Goal: Complete application form

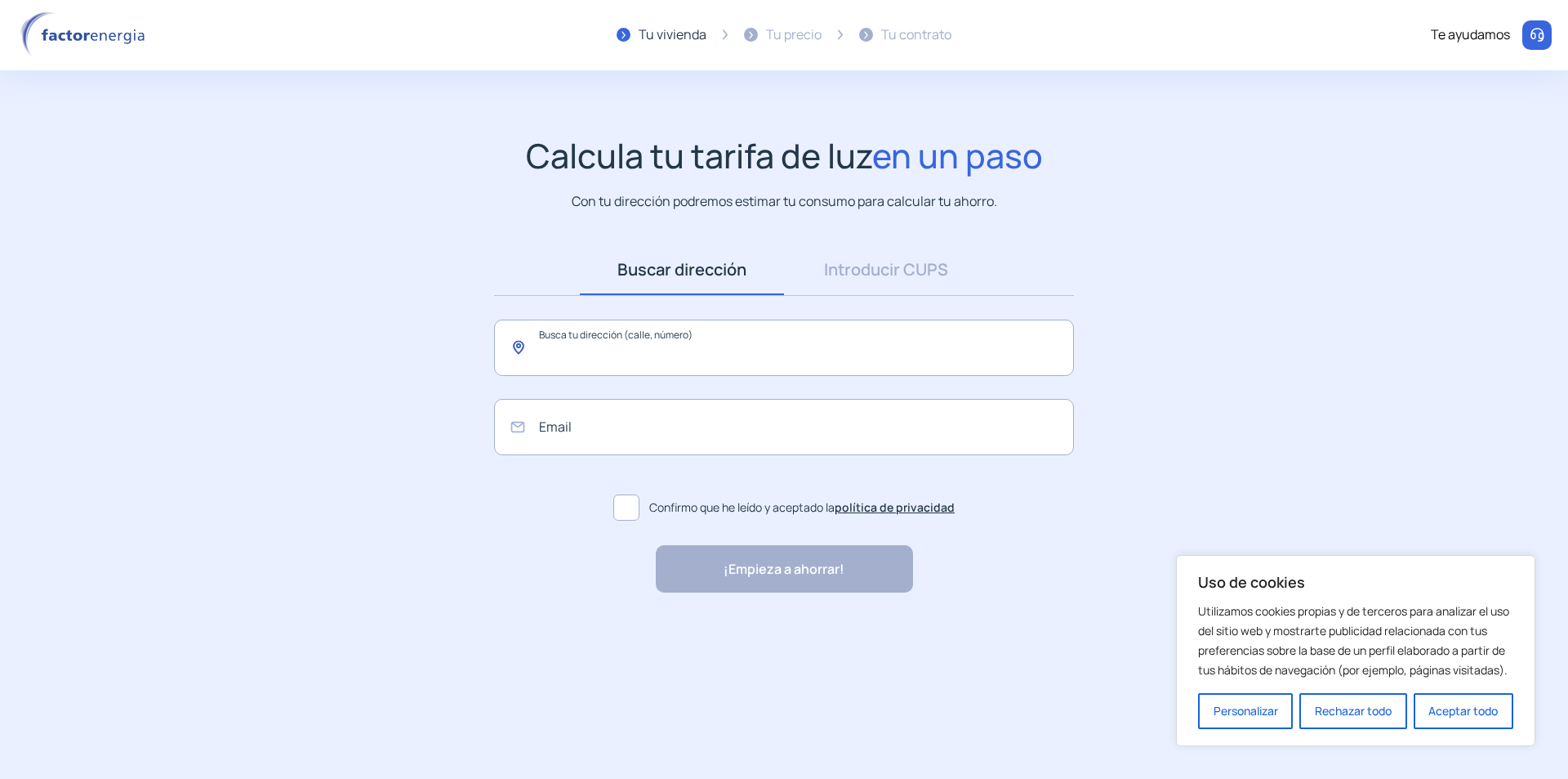
click at [537, 345] on input "text" at bounding box center [784, 348] width 580 height 57
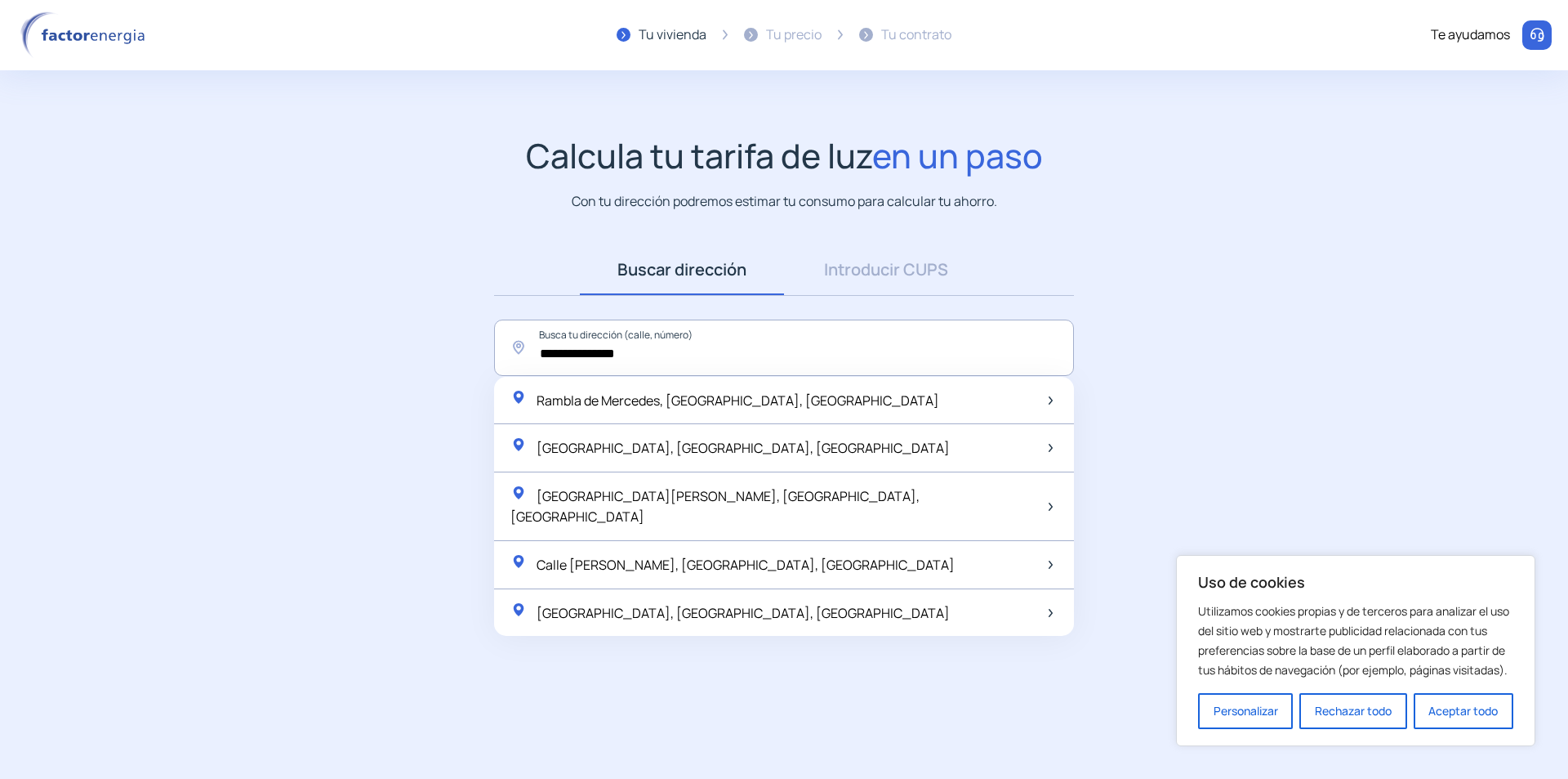
click at [680, 403] on span "Rambla de Mercedes, [GEOGRAPHIC_DATA], [GEOGRAPHIC_DATA]" at bounding box center [738, 400] width 403 height 18
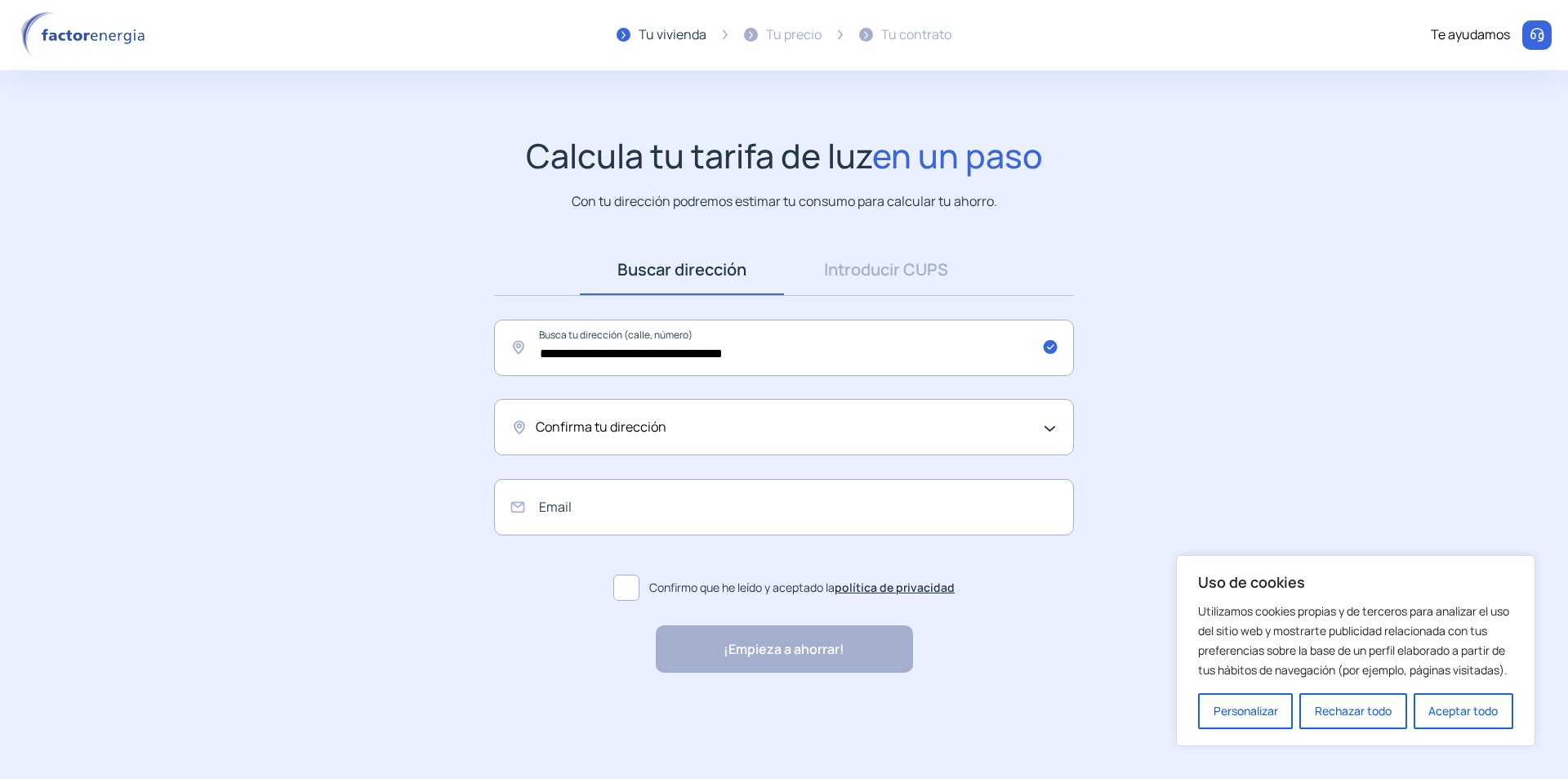
click at [639, 441] on div "Confirma tu dirección" at bounding box center [784, 427] width 580 height 57
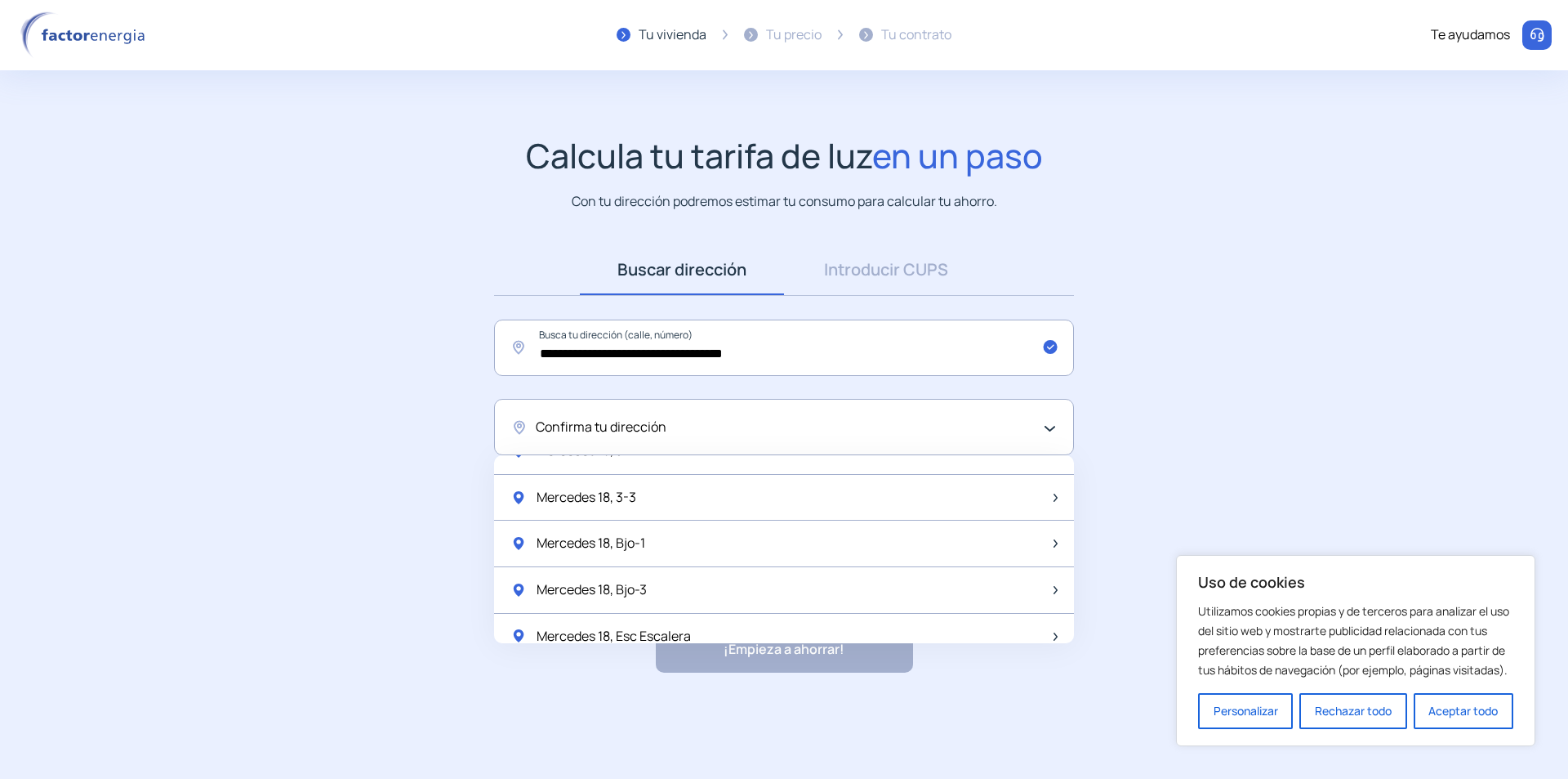
scroll to position [2170, 0]
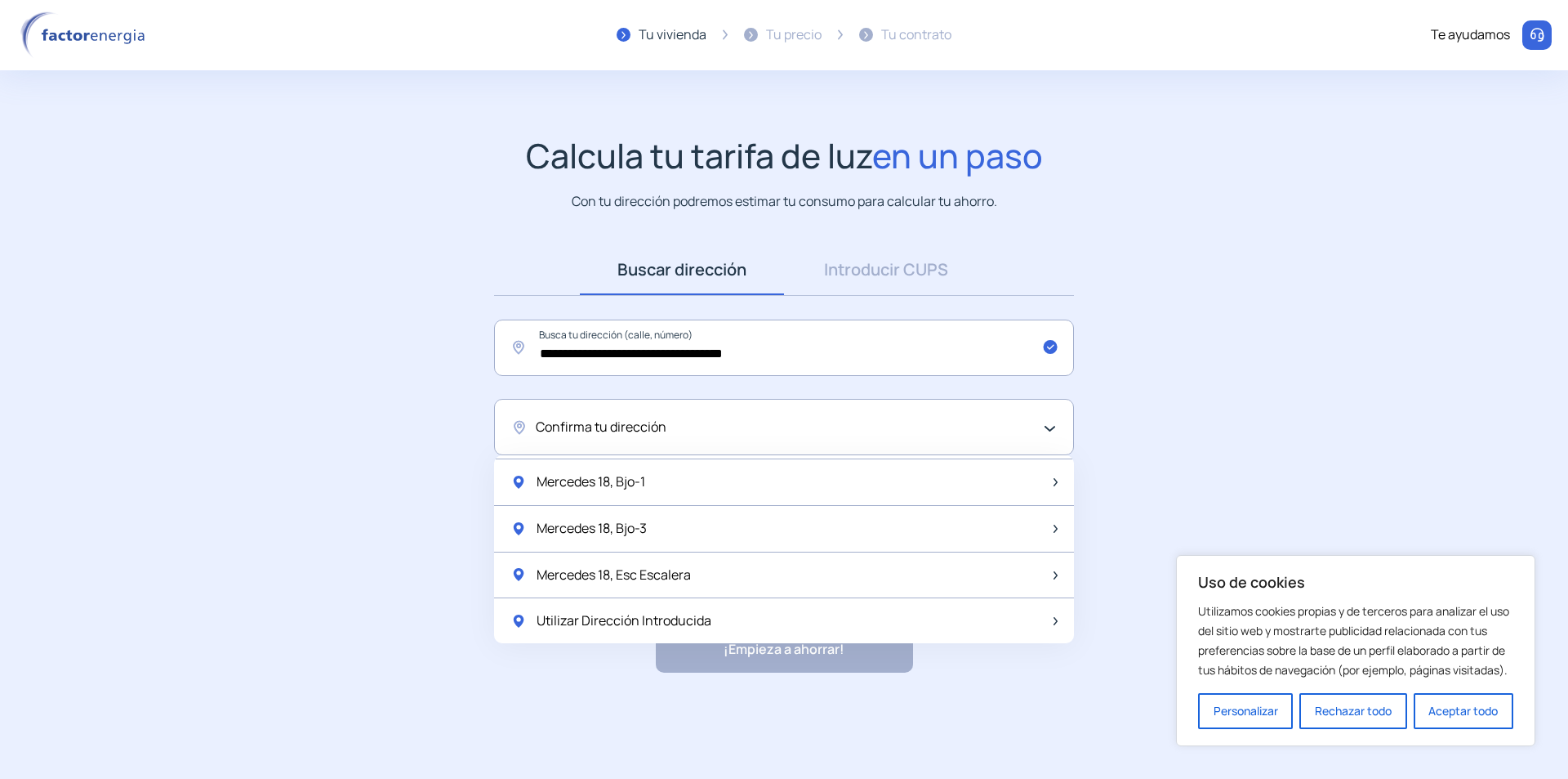
click at [675, 625] on span "Utilizar Dirección Introducida" at bounding box center [623, 621] width 175 height 22
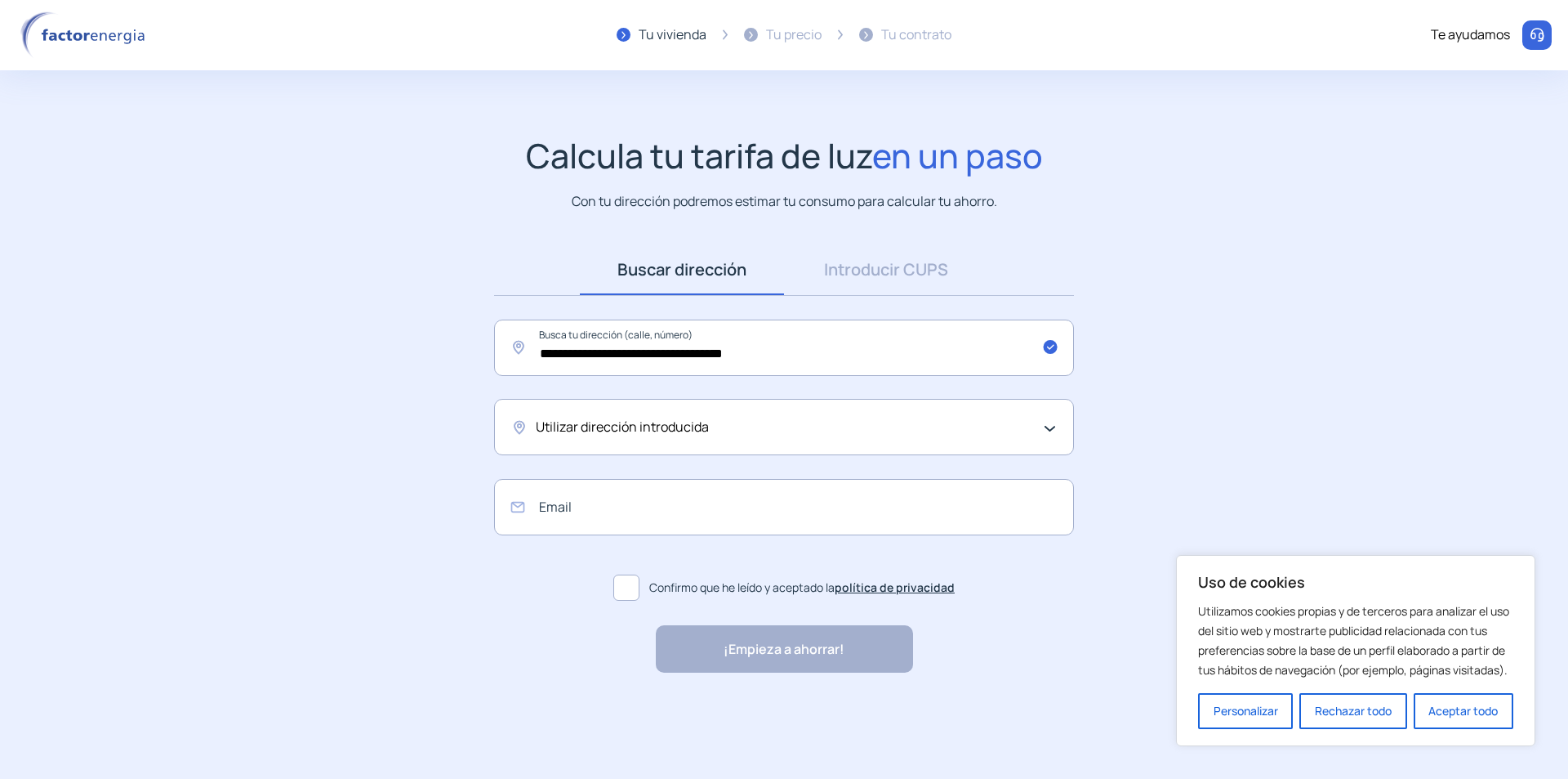
click at [871, 427] on div "Utilizar dirección introducida" at bounding box center [780, 427] width 488 height 22
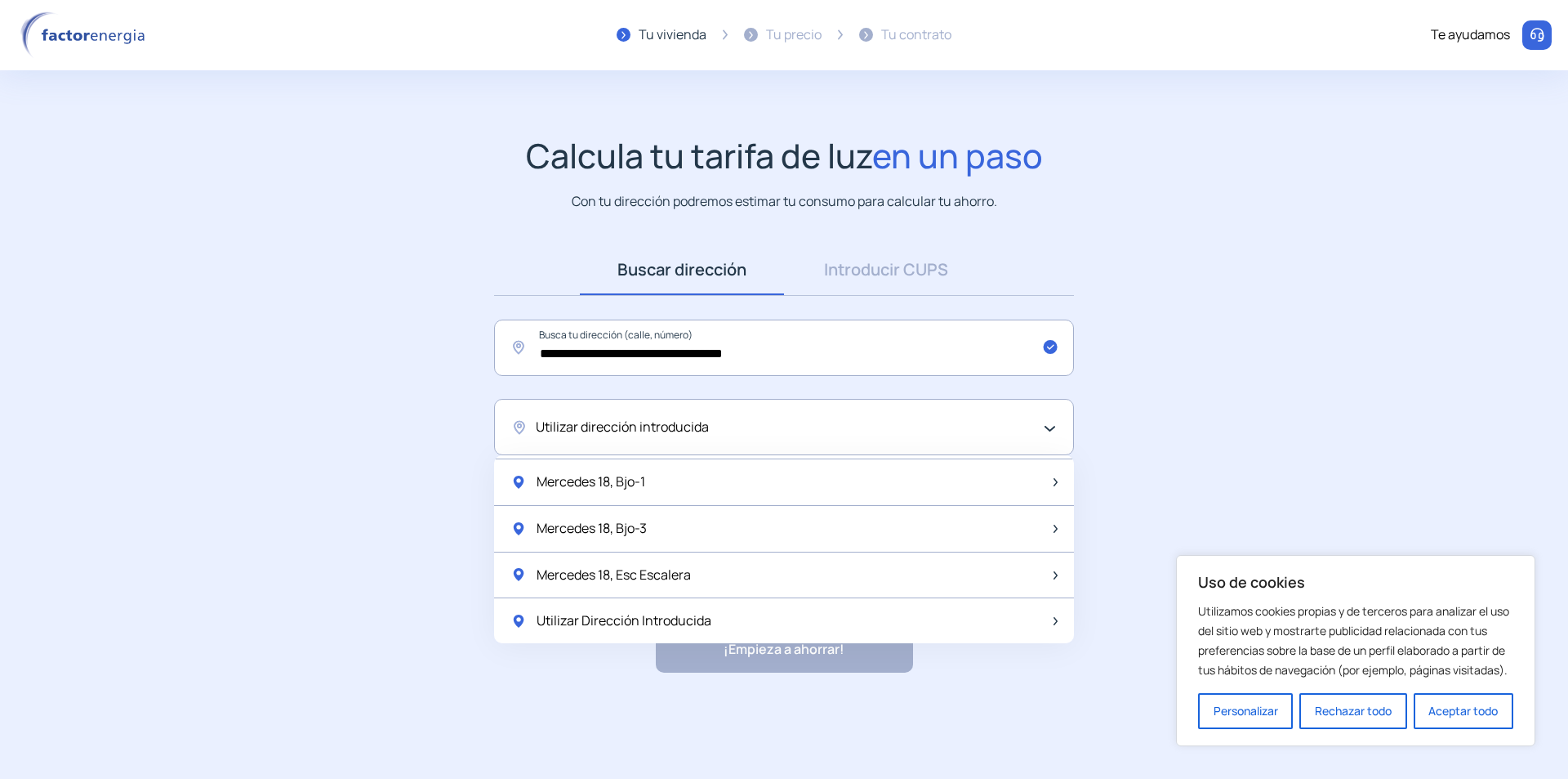
click at [777, 615] on div "Utilizar Dirección Introducida" at bounding box center [784, 621] width 580 height 46
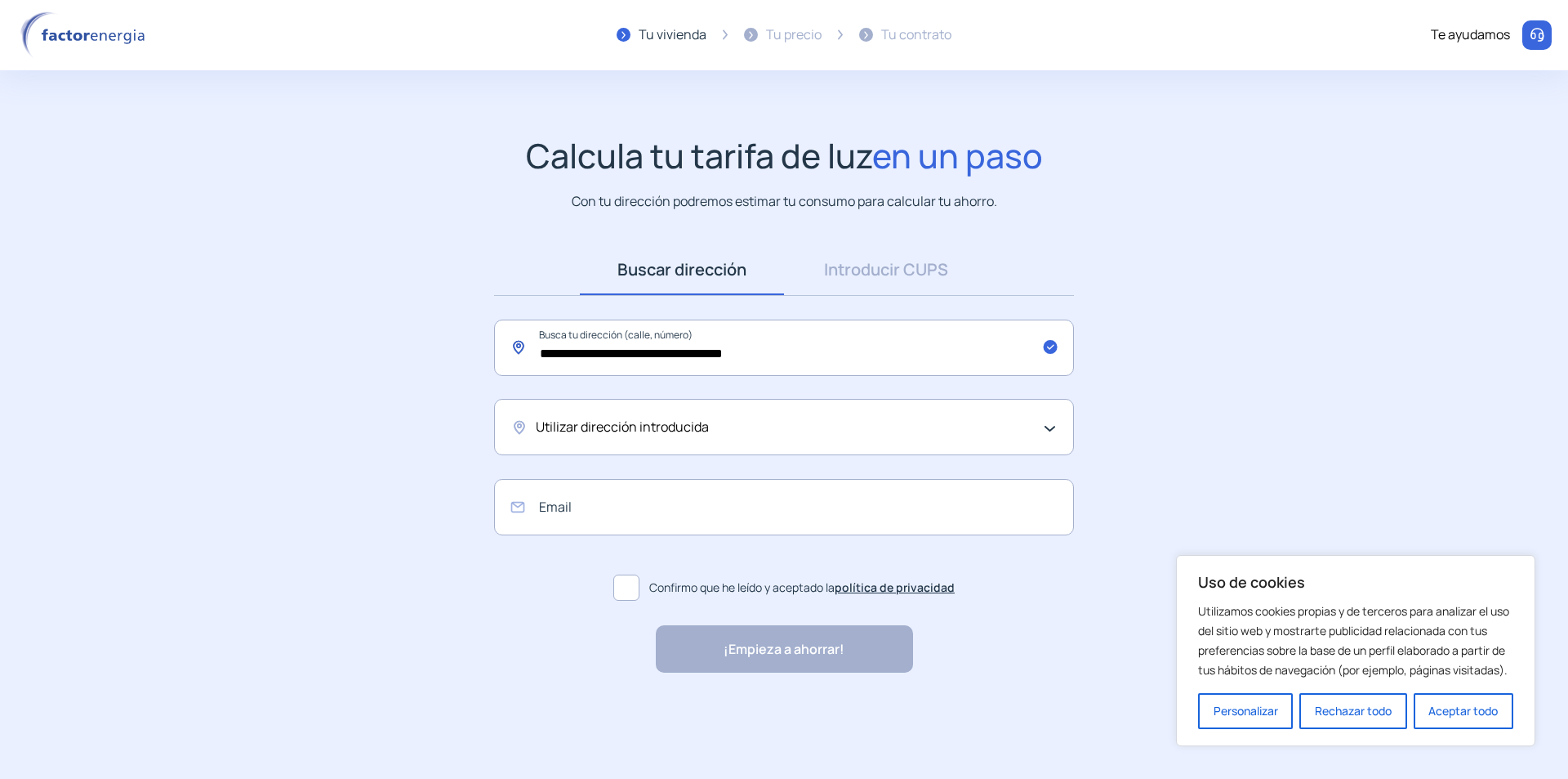
click at [664, 355] on input "**********" at bounding box center [784, 348] width 580 height 57
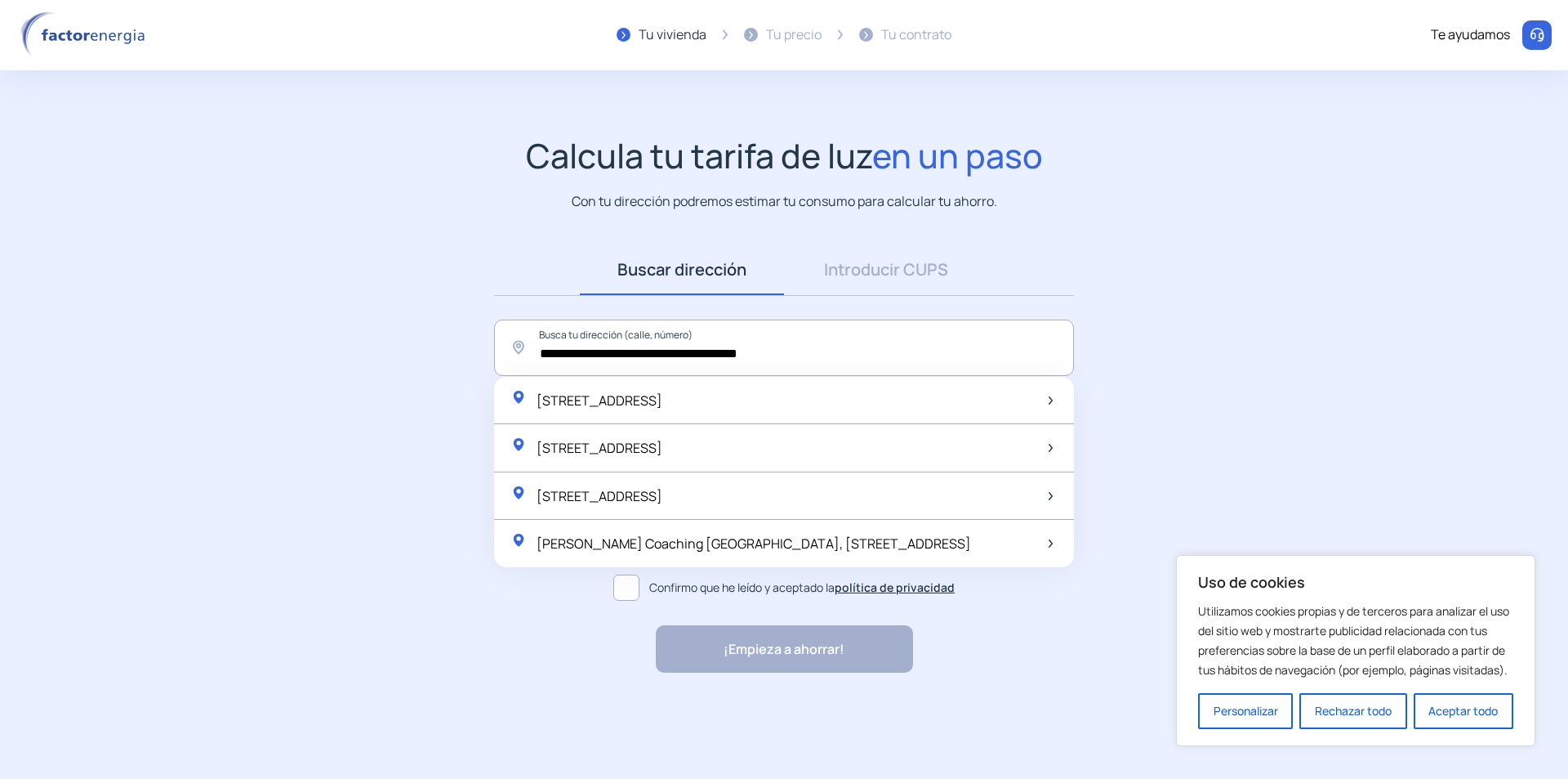
click at [662, 410] on div "[STREET_ADDRESS]" at bounding box center [585, 400] width 151 height 22
type input "**********"
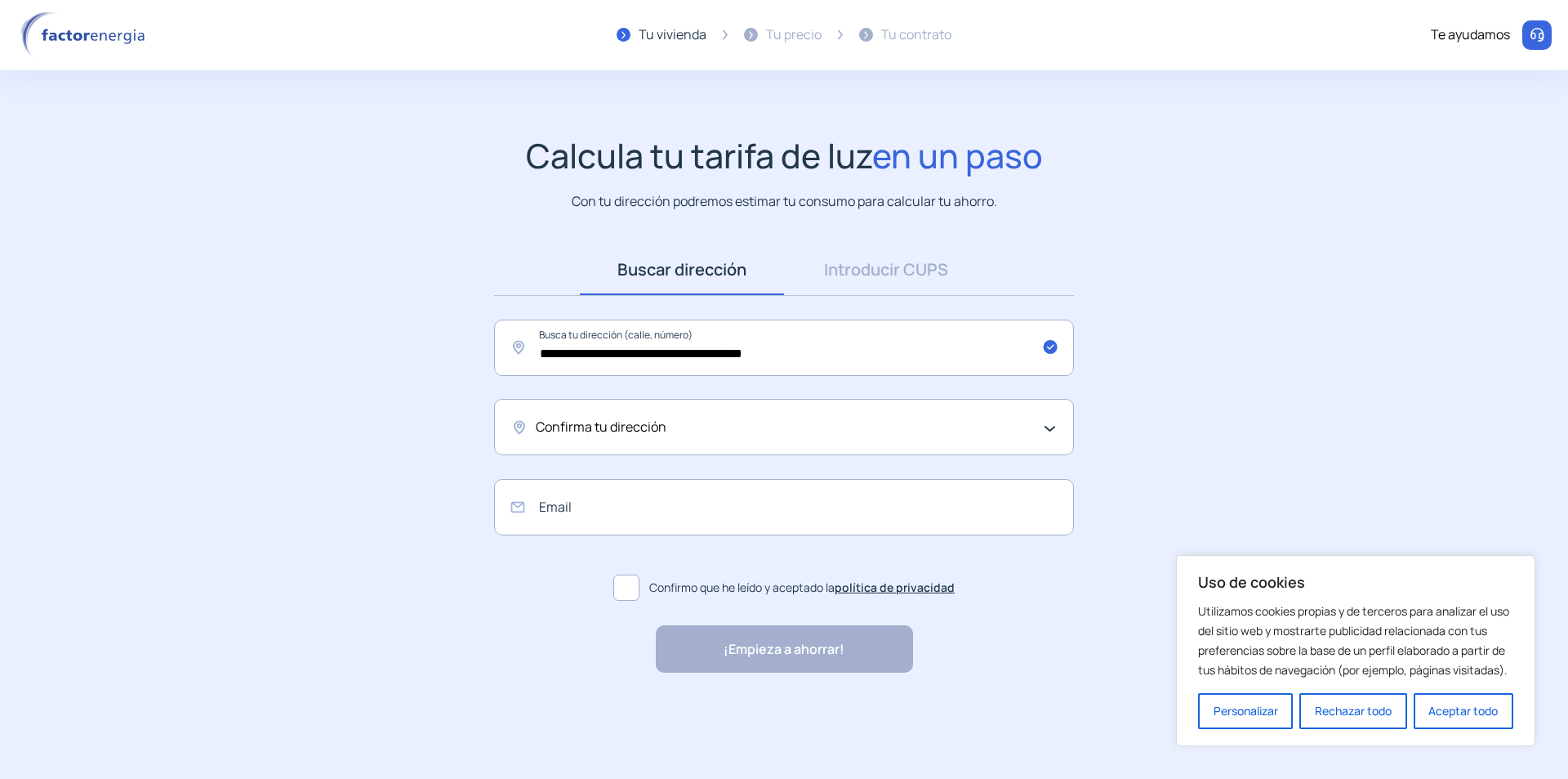
click at [650, 427] on span "Confirma tu dirección" at bounding box center [601, 427] width 131 height 22
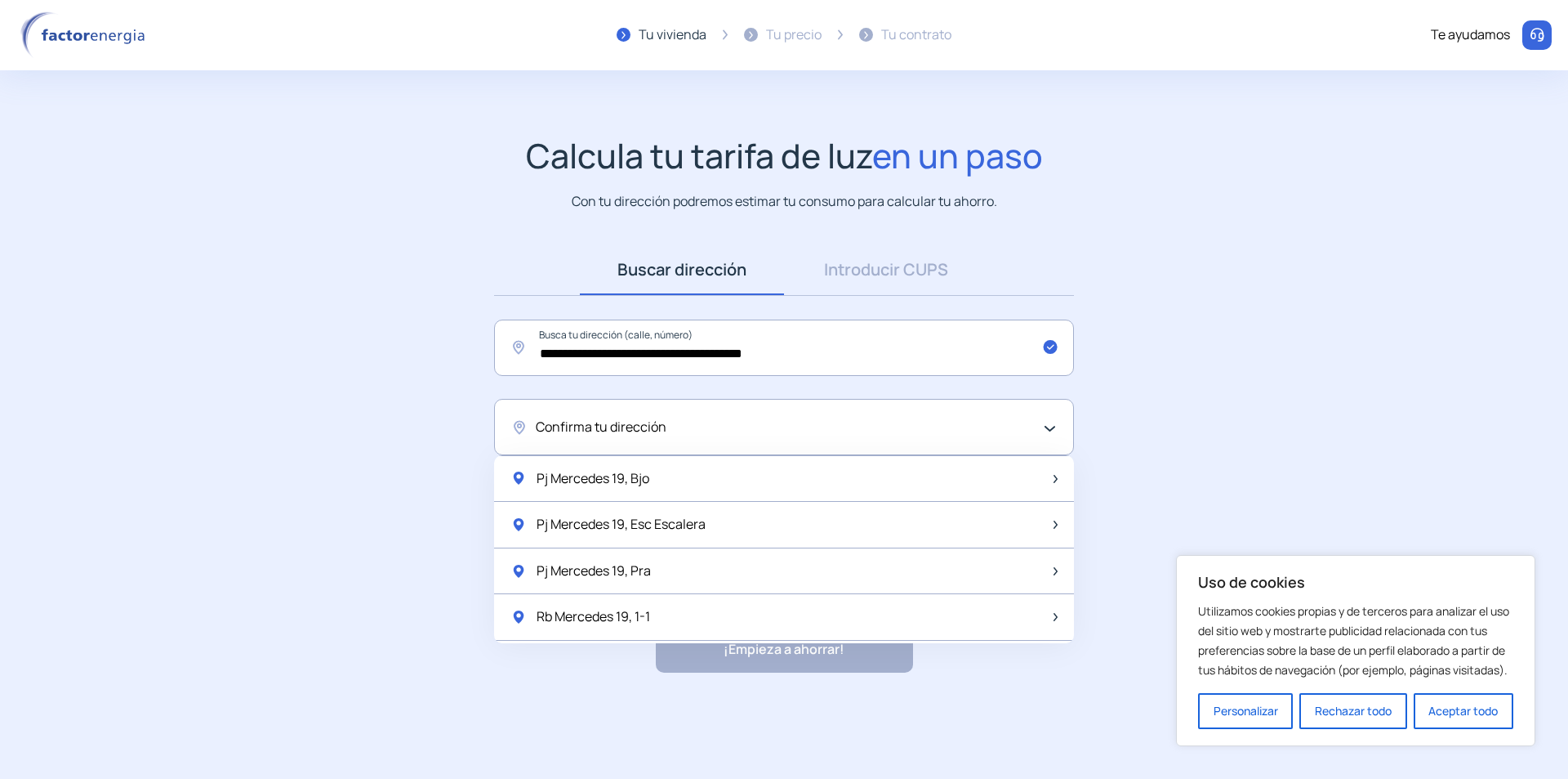
scroll to position [0, 0]
click at [663, 562] on div "Pj Mercedes 19, Bjo" at bounding box center [784, 572] width 580 height 47
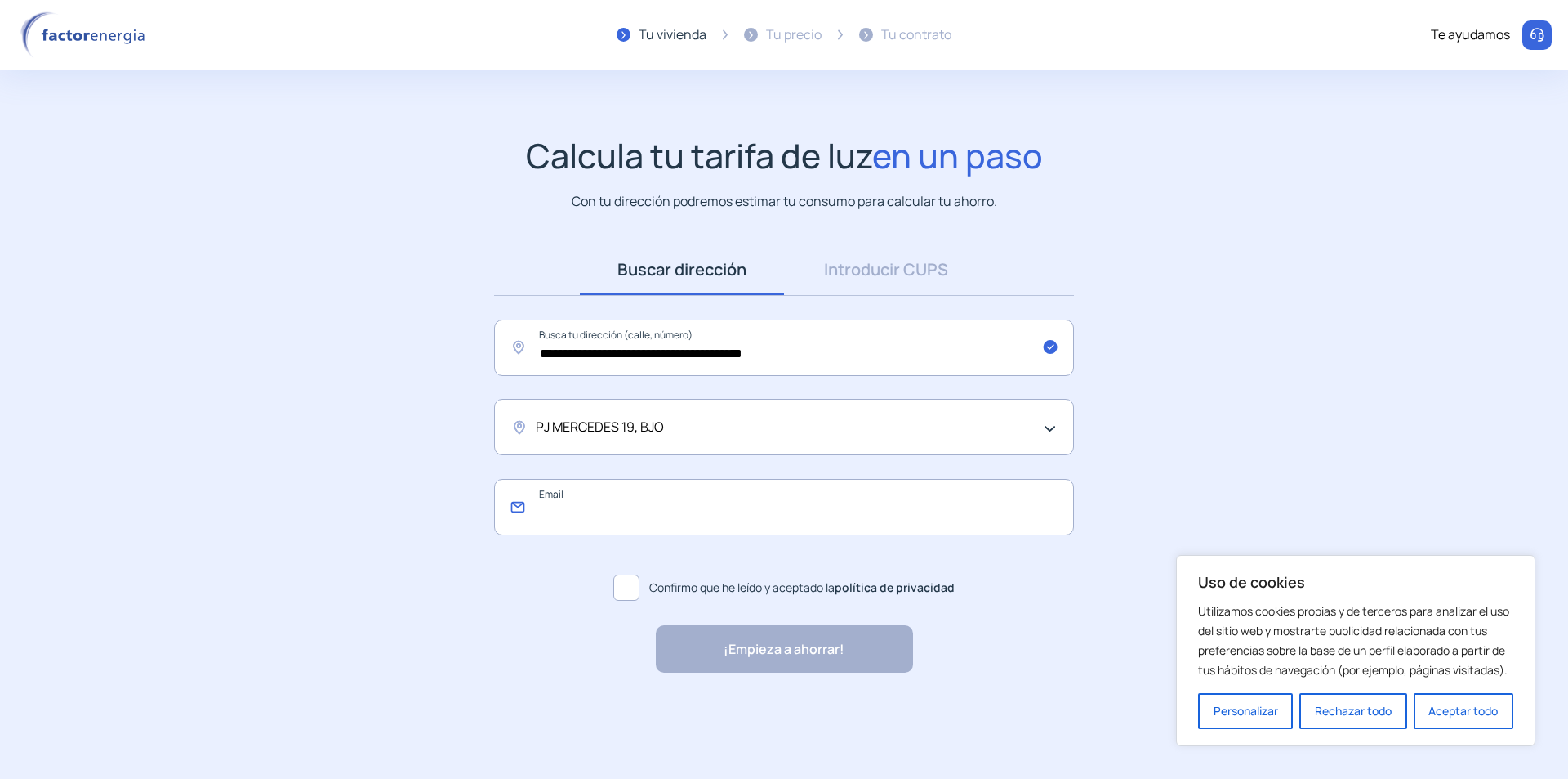
click at [600, 507] on input "email" at bounding box center [784, 507] width 580 height 57
type input "*"
type input "**********"
click at [630, 589] on span at bounding box center [626, 587] width 26 height 26
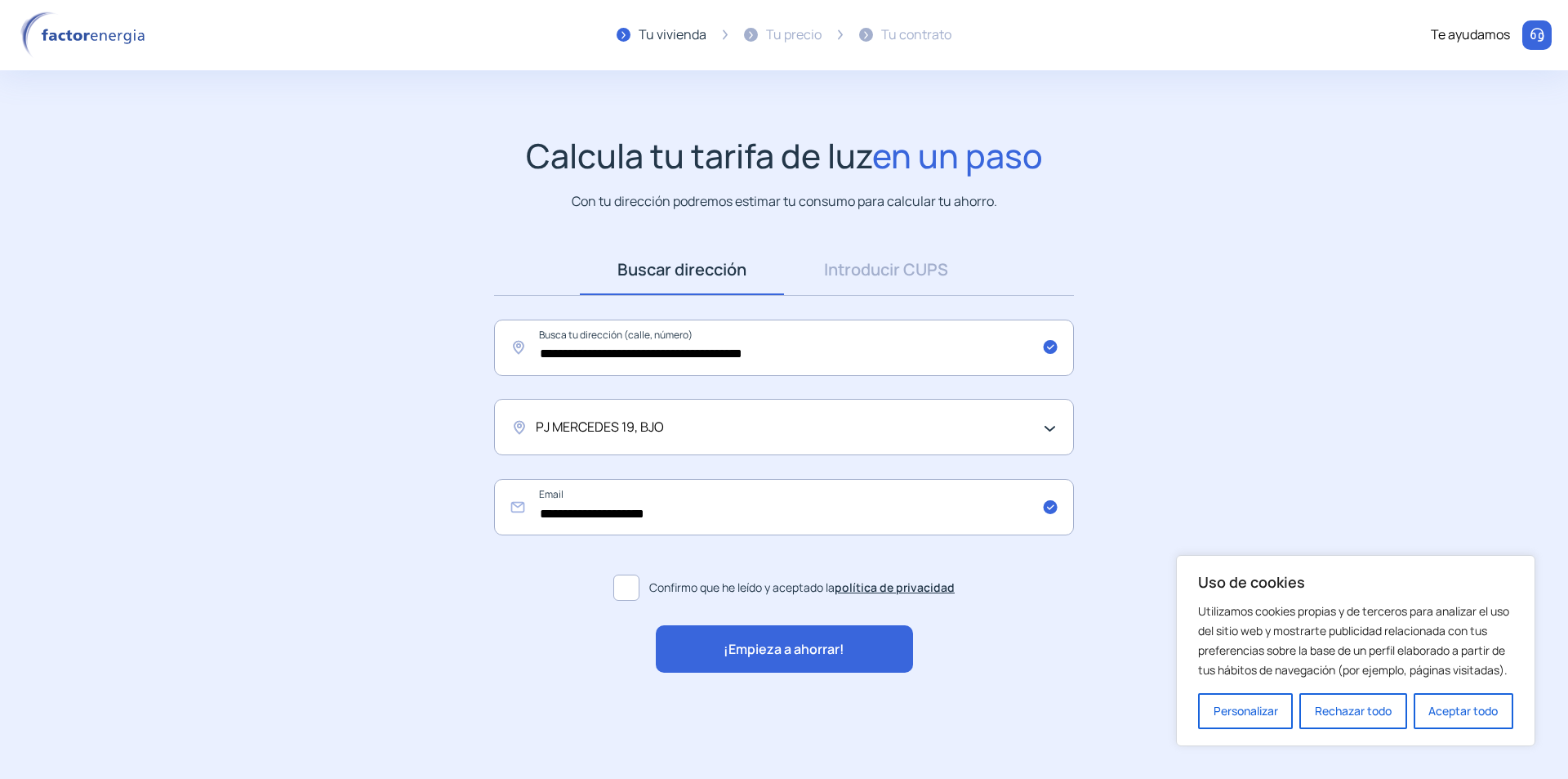
click at [792, 649] on span "¡Empieza a ahorrar!" at bounding box center [784, 650] width 121 height 22
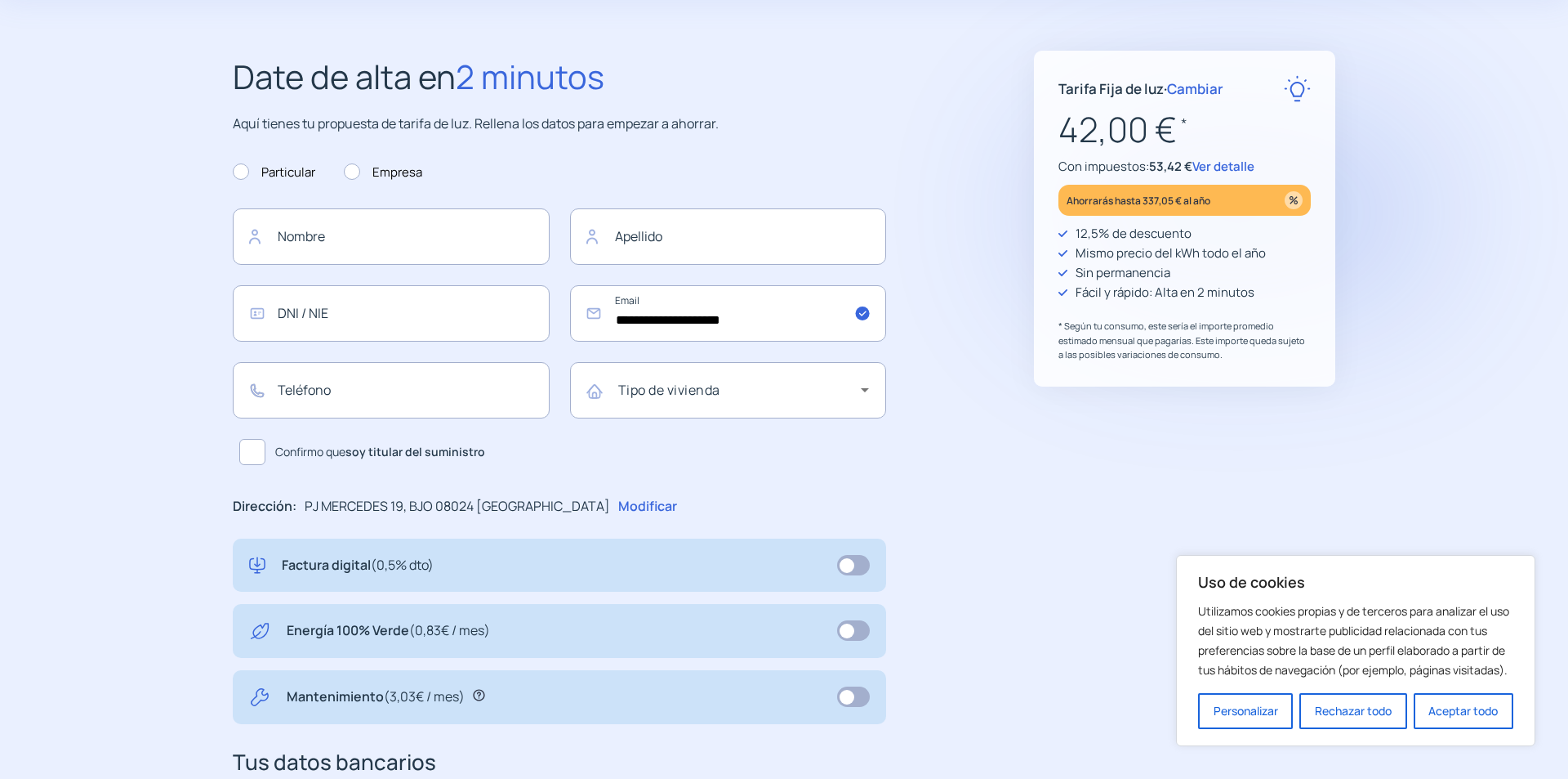
scroll to position [245, 0]
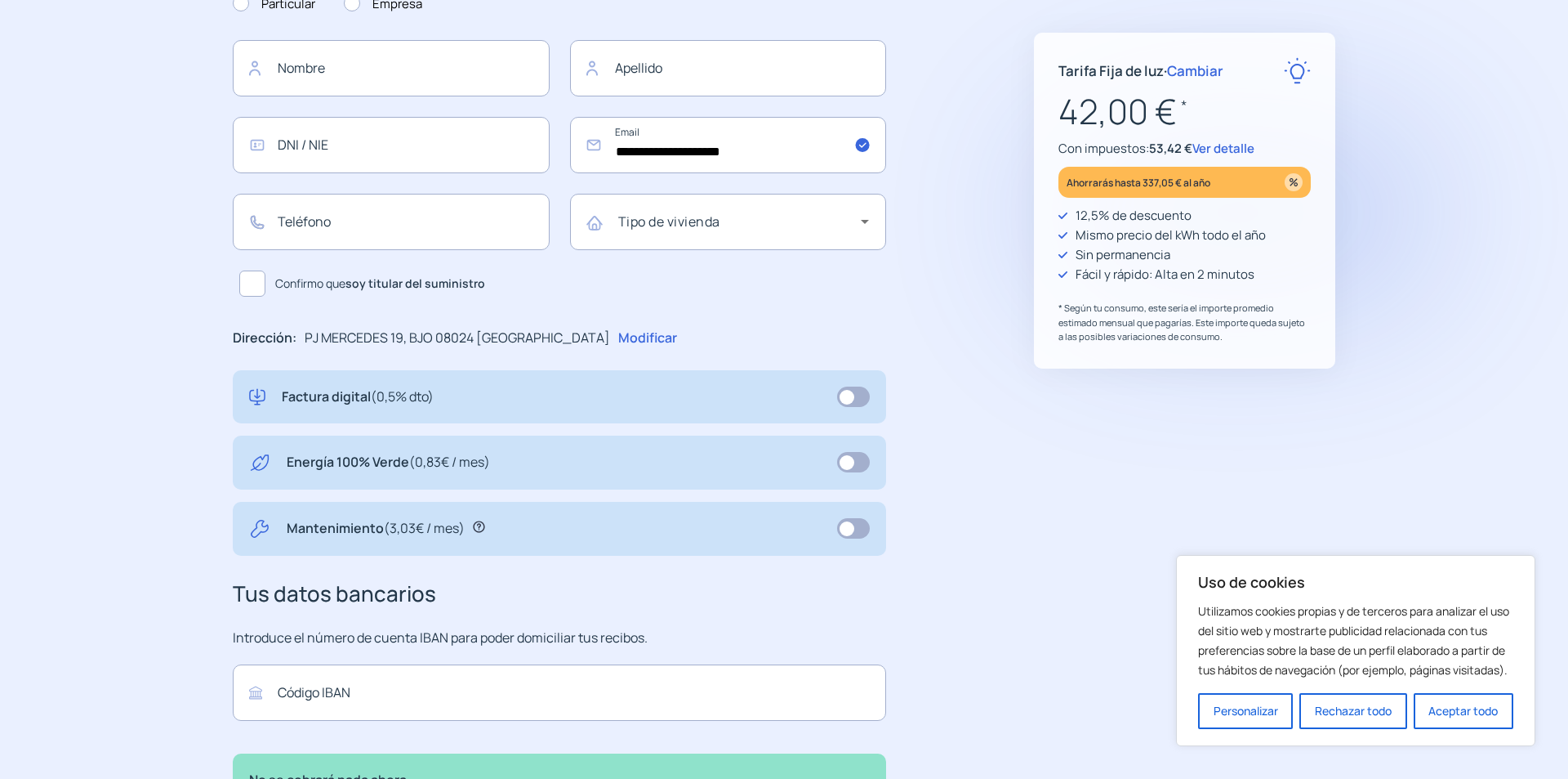
click at [859, 455] on span at bounding box center [853, 461] width 32 height 21
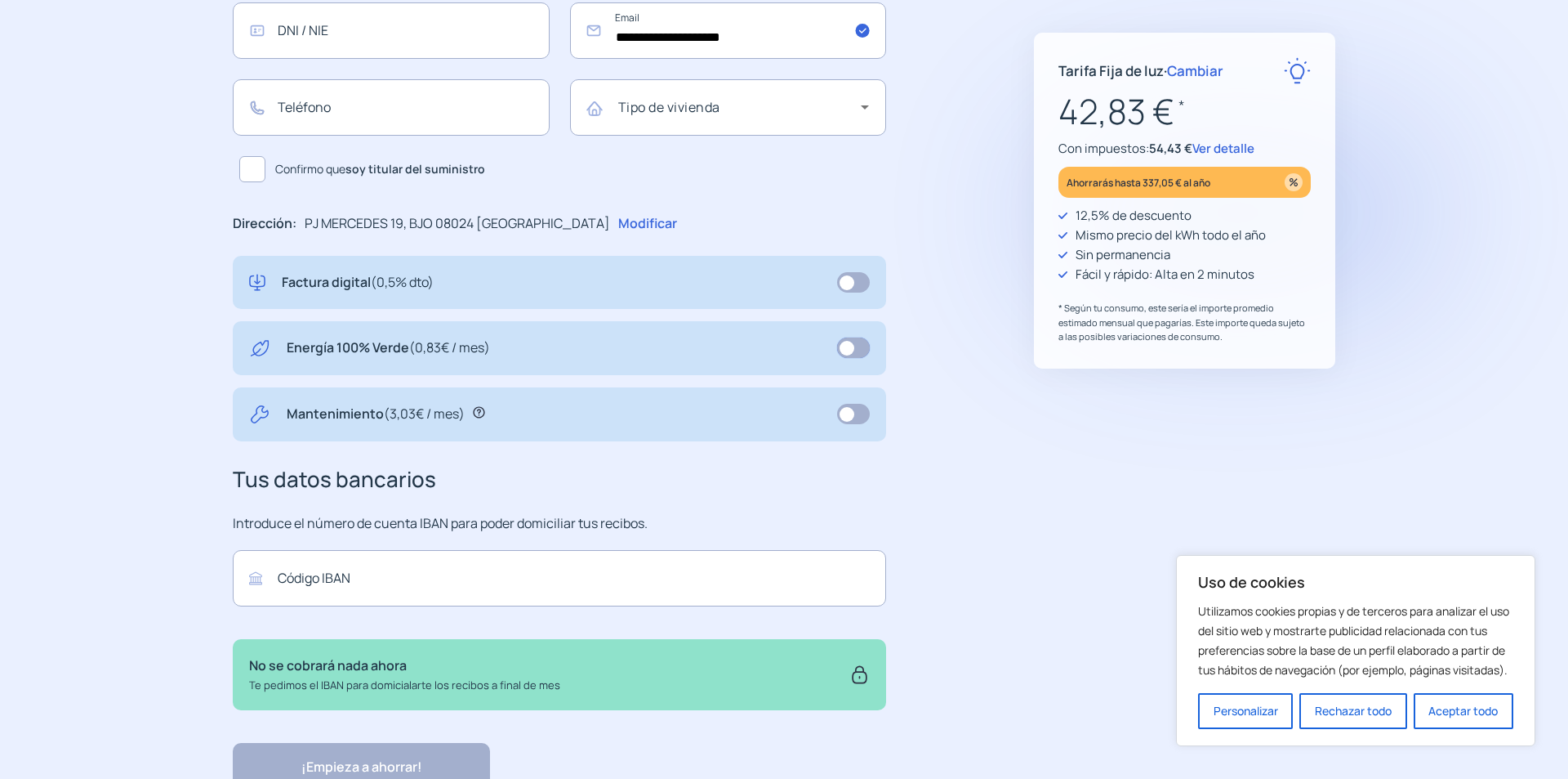
scroll to position [265, 0]
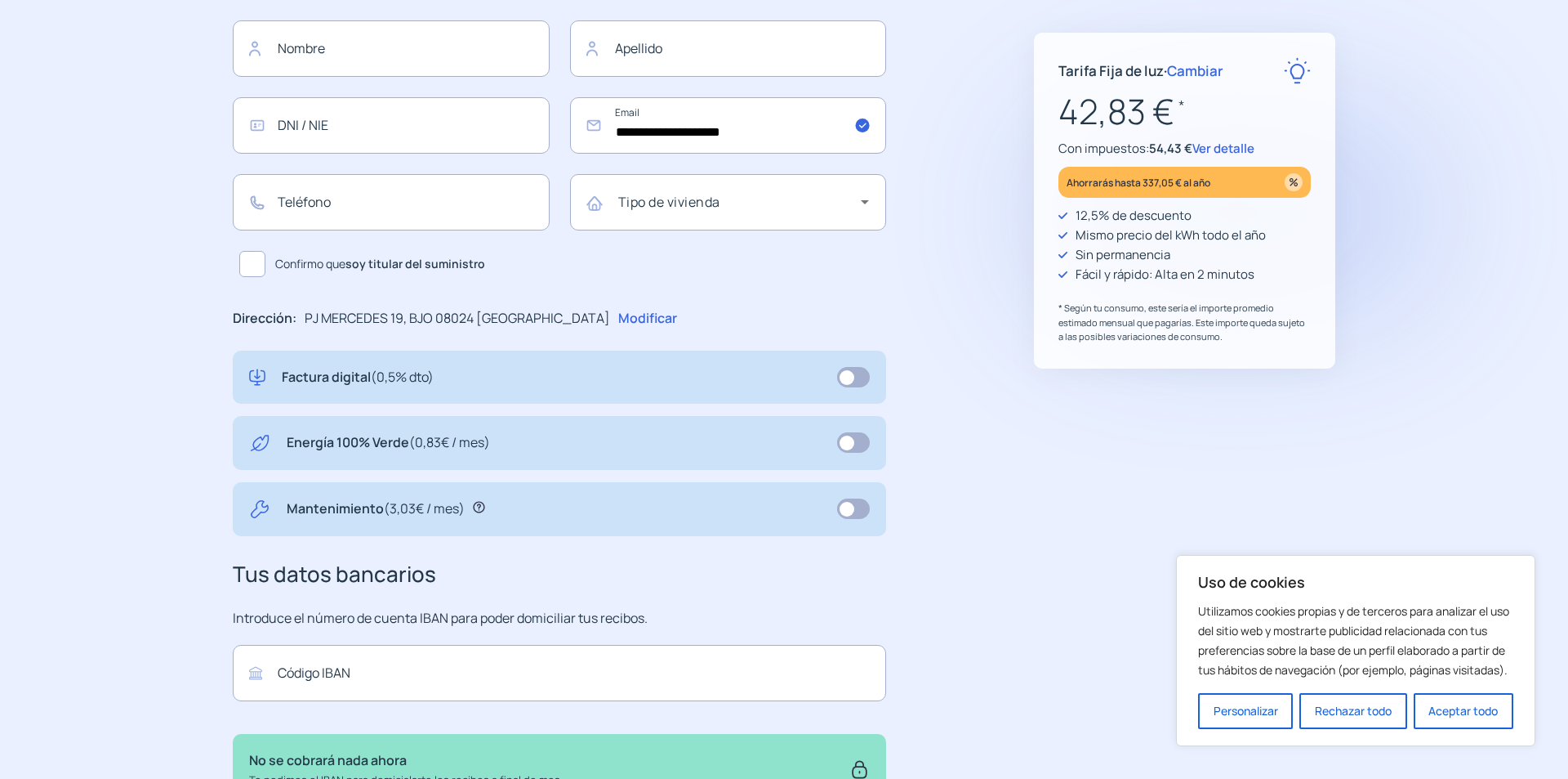
click at [839, 443] on span at bounding box center [853, 442] width 32 height 21
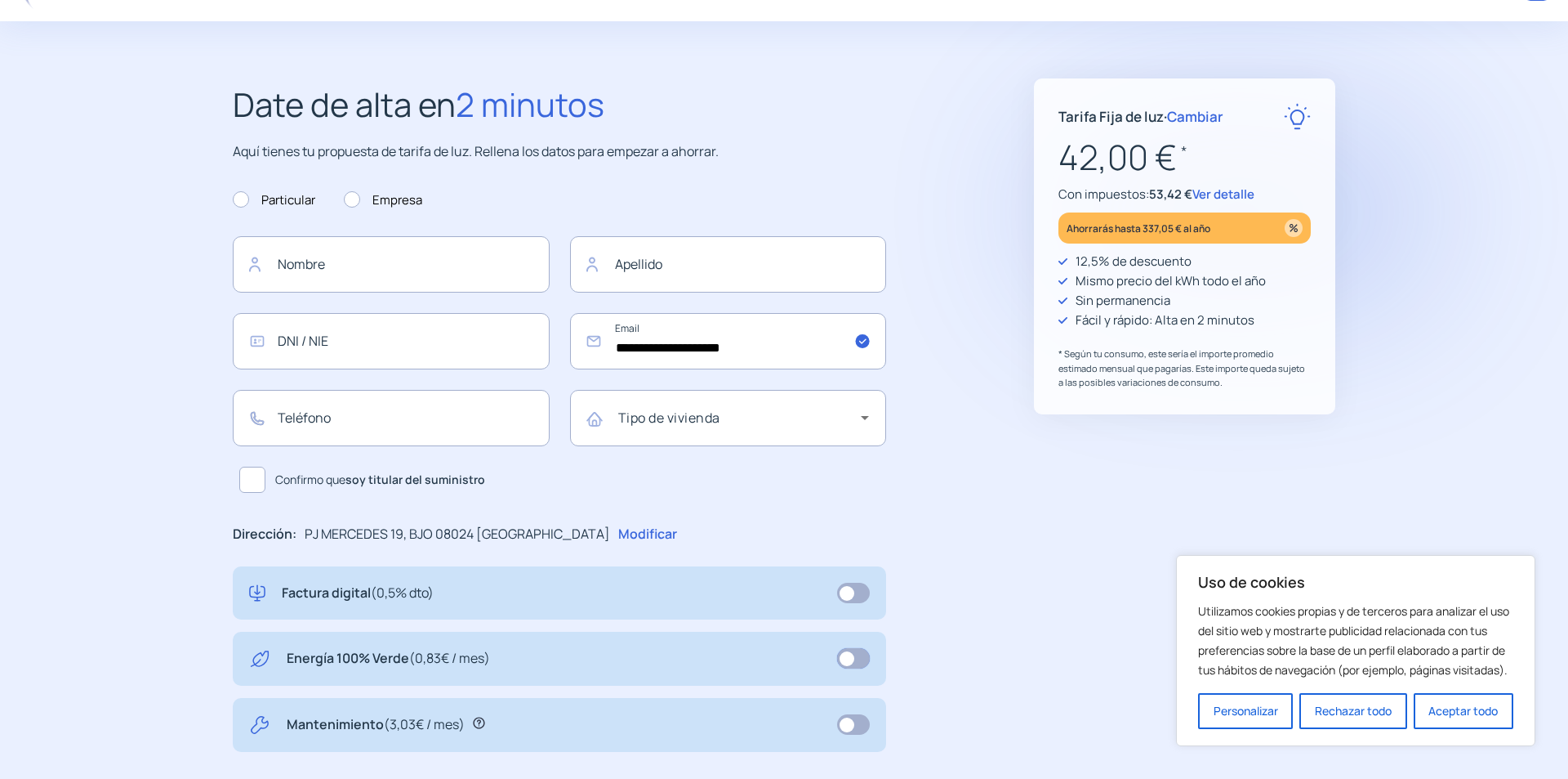
scroll to position [0, 0]
